Goal: Find specific page/section: Find specific page/section

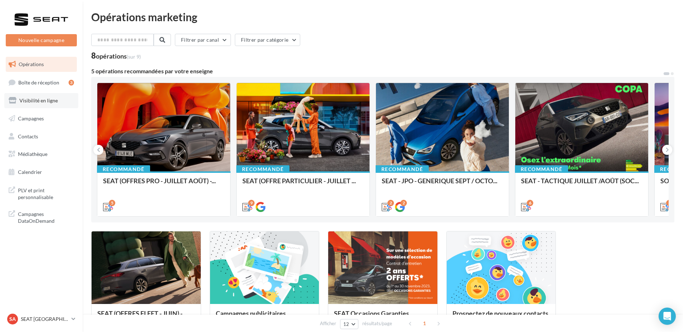
click at [41, 105] on link "Visibilité en ligne" at bounding box center [41, 100] width 74 height 15
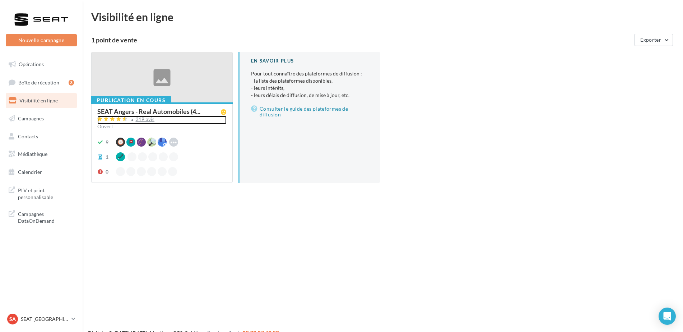
click at [146, 119] on div "319 avis" at bounding box center [145, 119] width 19 height 5
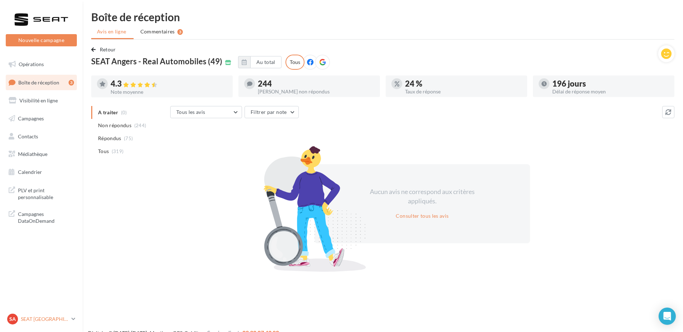
click at [48, 320] on p "SEAT [GEOGRAPHIC_DATA]" at bounding box center [45, 318] width 48 height 7
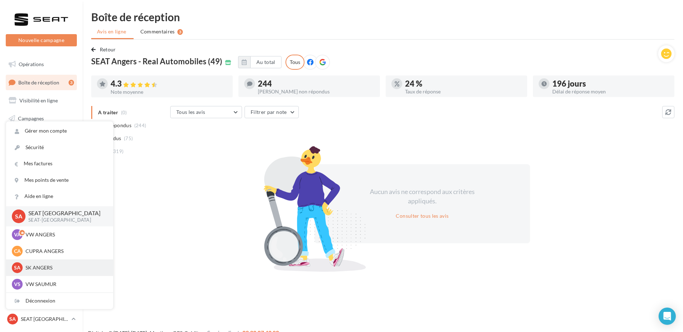
click at [54, 268] on p "SK ANGERS" at bounding box center [64, 267] width 79 height 7
